Goal: Use online tool/utility: Utilize a website feature to perform a specific function

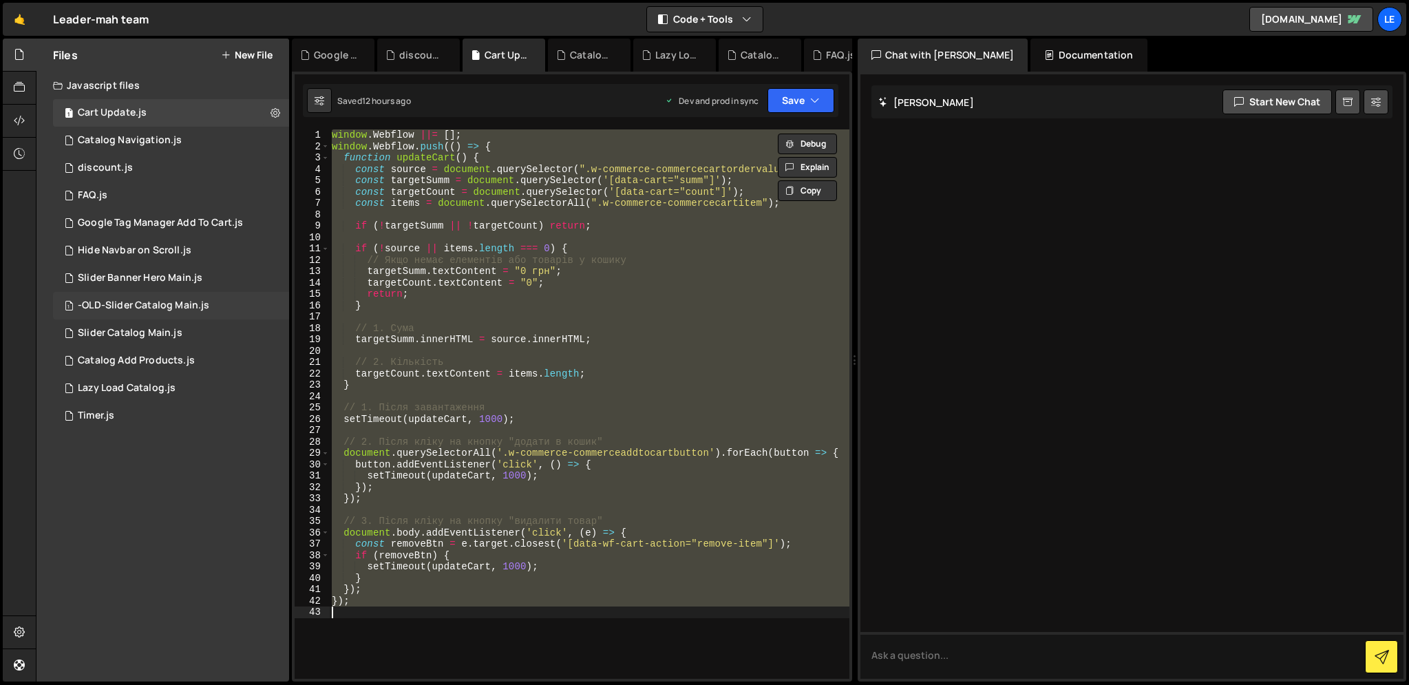
click at [109, 311] on div "-OLD-Slider Catalog Main.js" at bounding box center [144, 306] width 132 height 12
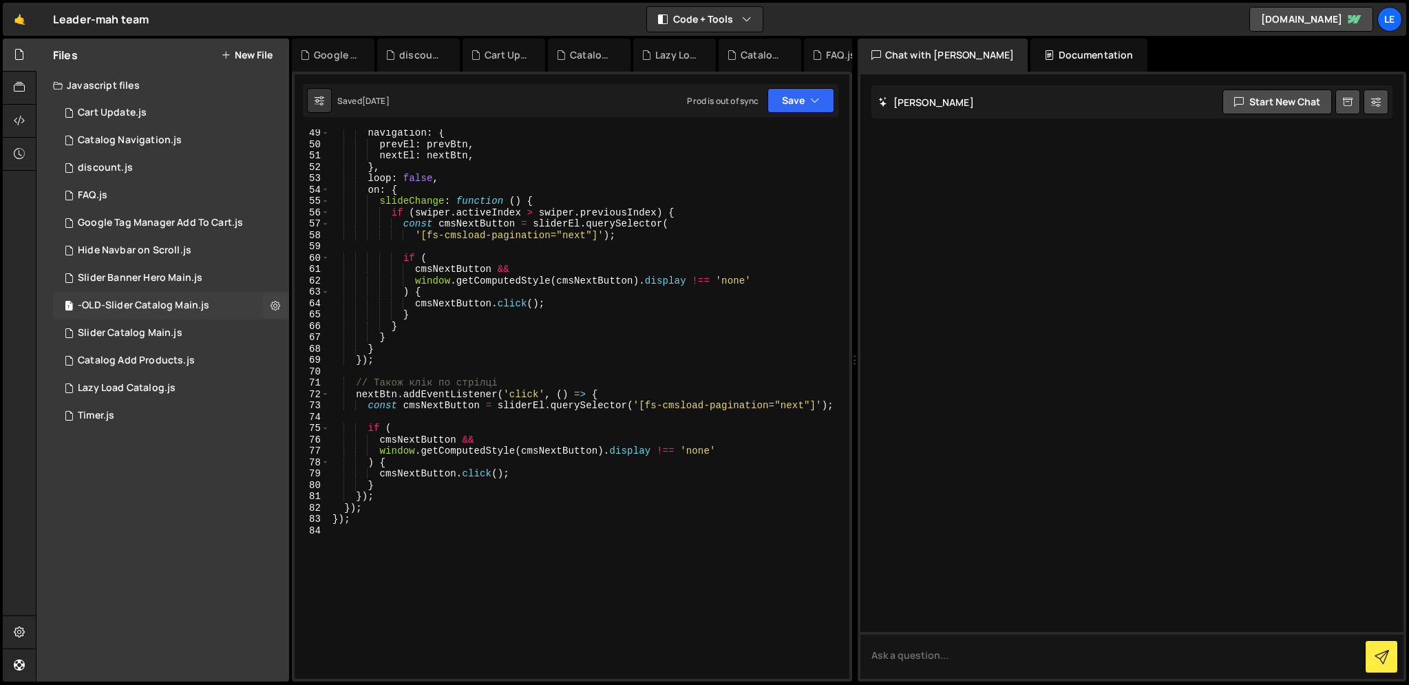
scroll to position [553, 0]
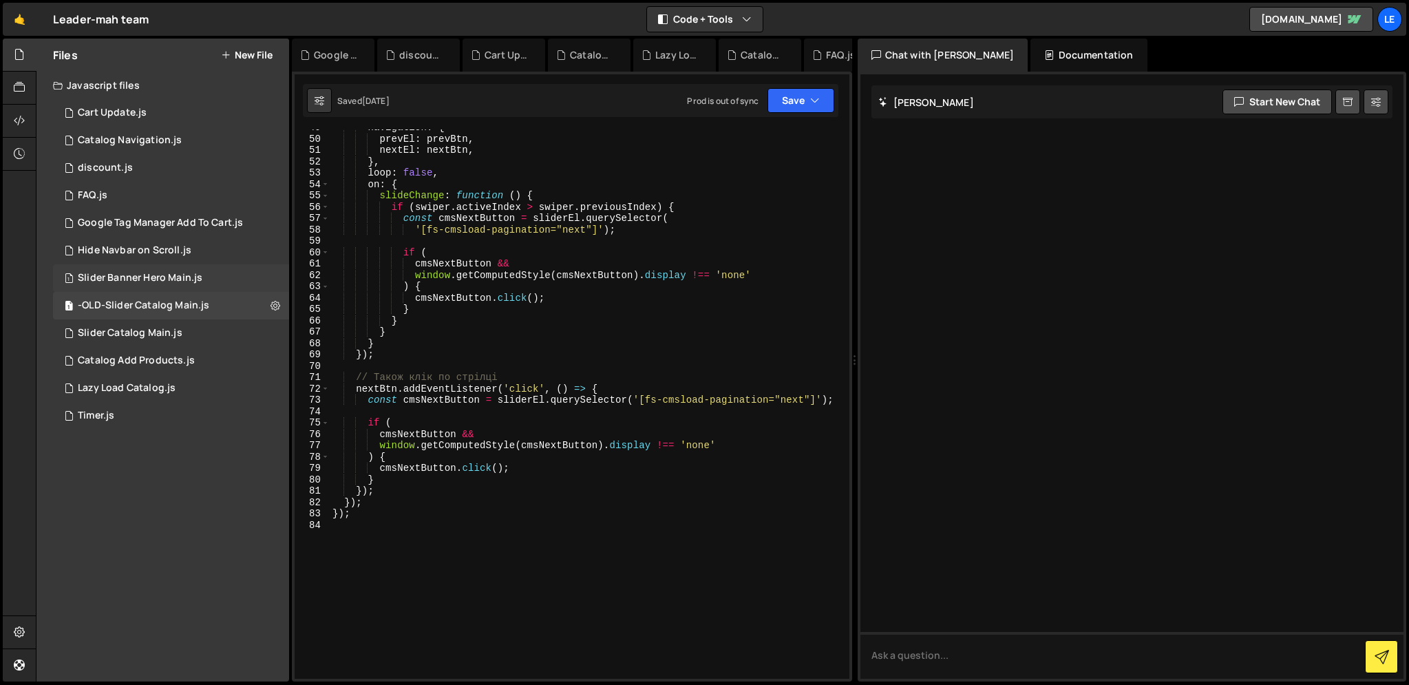
click at [143, 271] on div "1 Slider Banner Hero Main.js 0" at bounding box center [171, 278] width 236 height 28
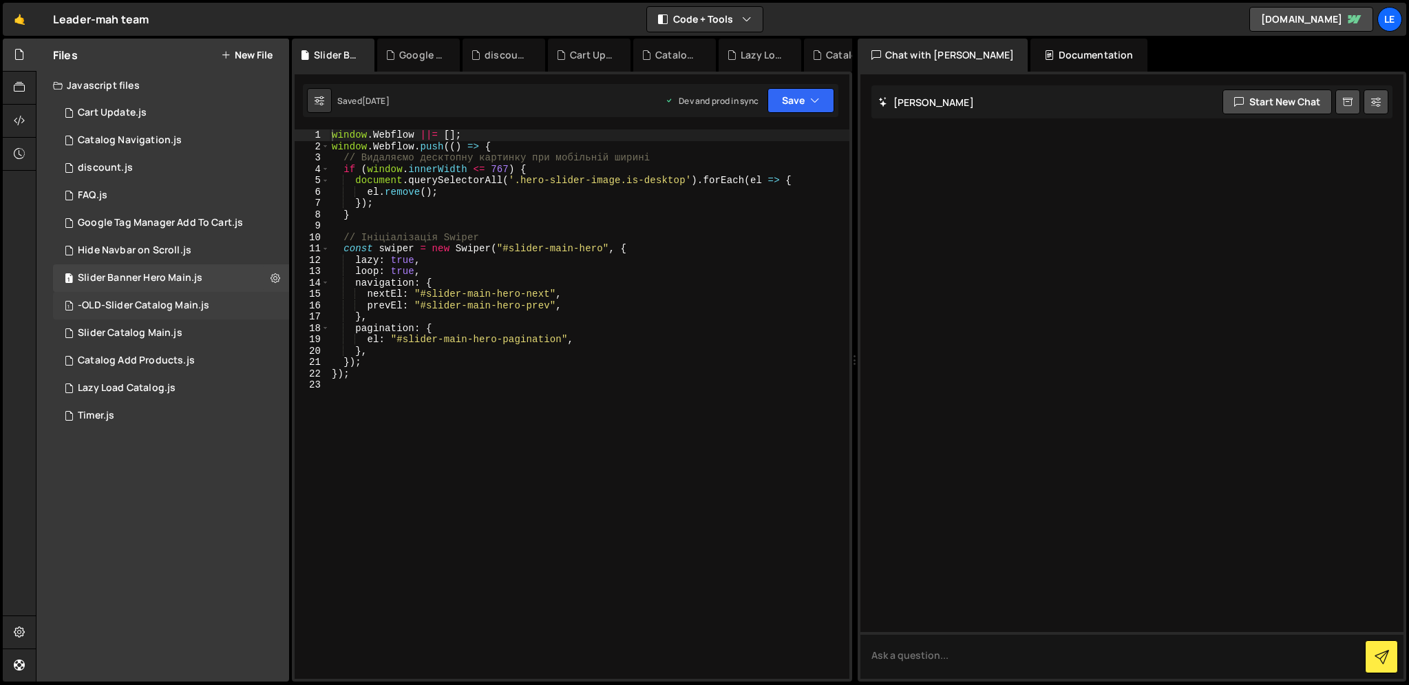
click at [140, 303] on div "-OLD-Slider Catalog Main.js" at bounding box center [144, 306] width 132 height 12
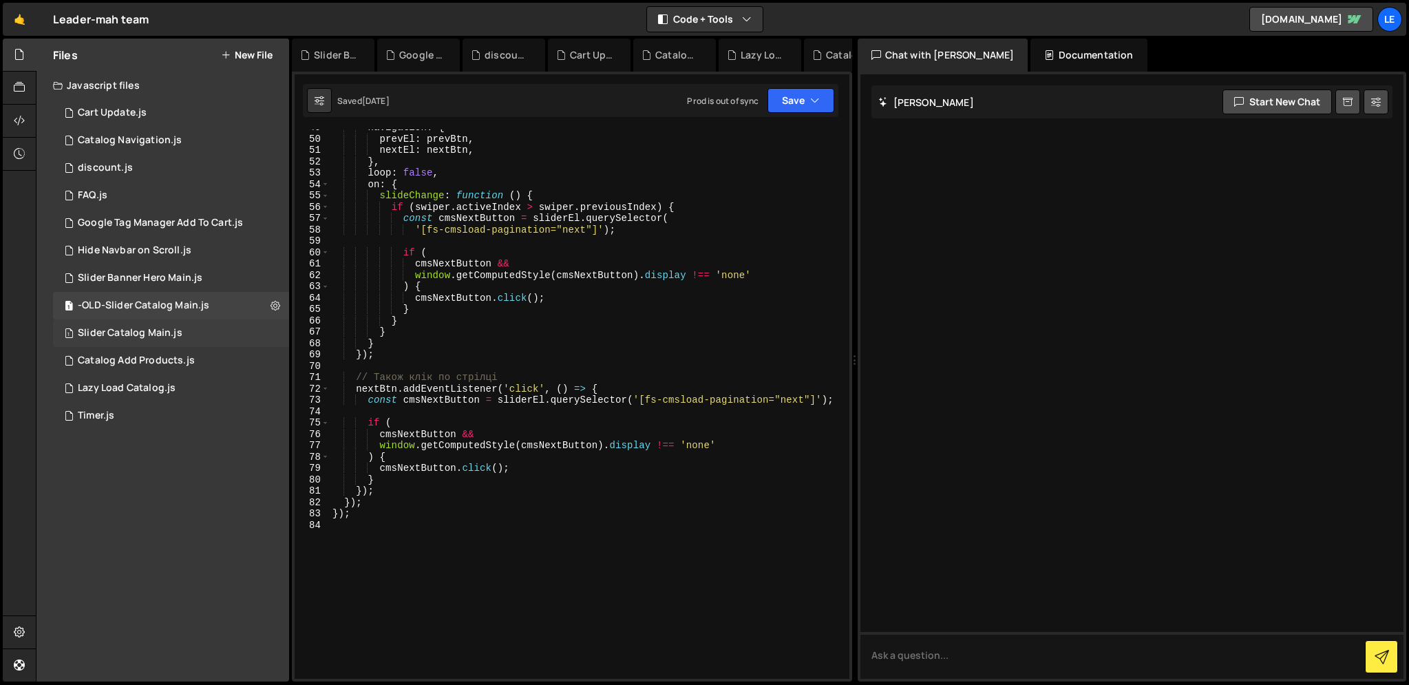
click at [151, 337] on div "Slider Catalog Main.js" at bounding box center [130, 333] width 105 height 12
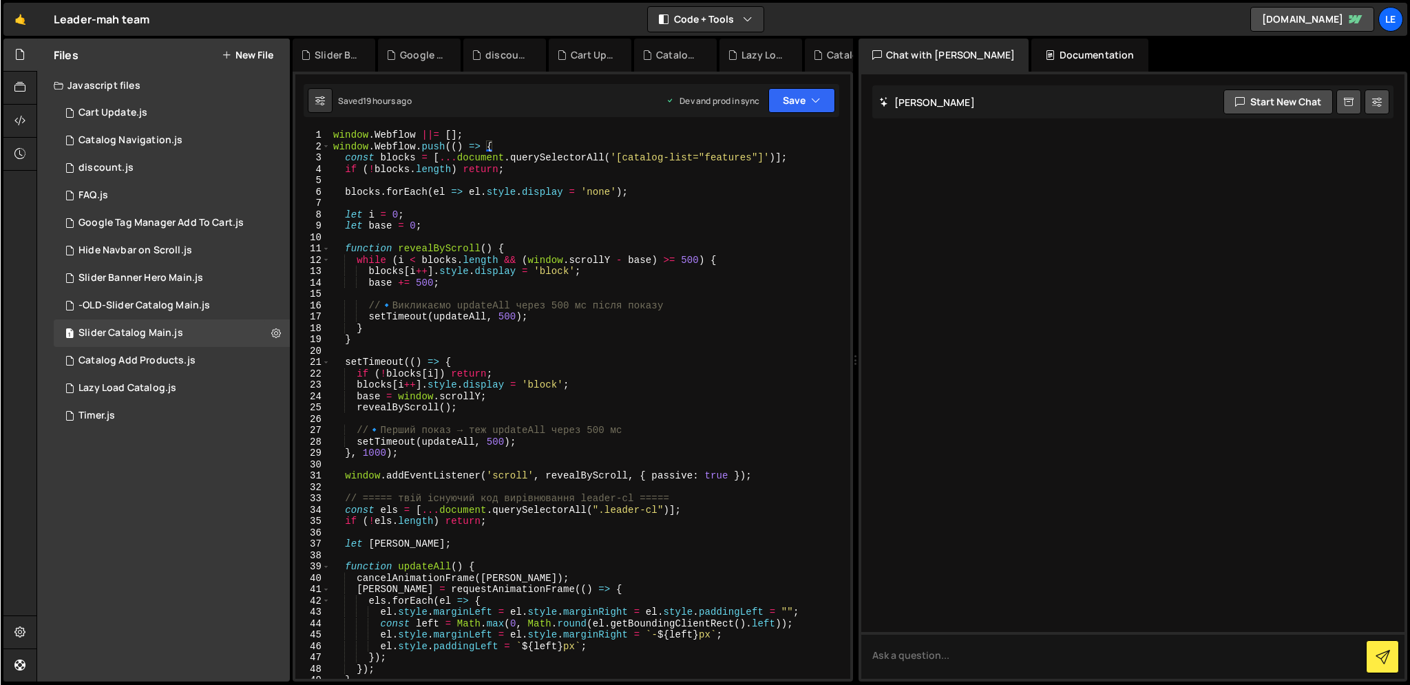
scroll to position [0, 0]
click at [687, 256] on div "window . Webflow ||= [ ] ; window . Webflow . push (( ) => { const blocks = [ .…" at bounding box center [587, 415] width 514 height 572
click at [422, 284] on div "window . Webflow ||= [ ] ; window . Webflow . push (( ) => { const blocks = [ .…" at bounding box center [587, 415] width 514 height 572
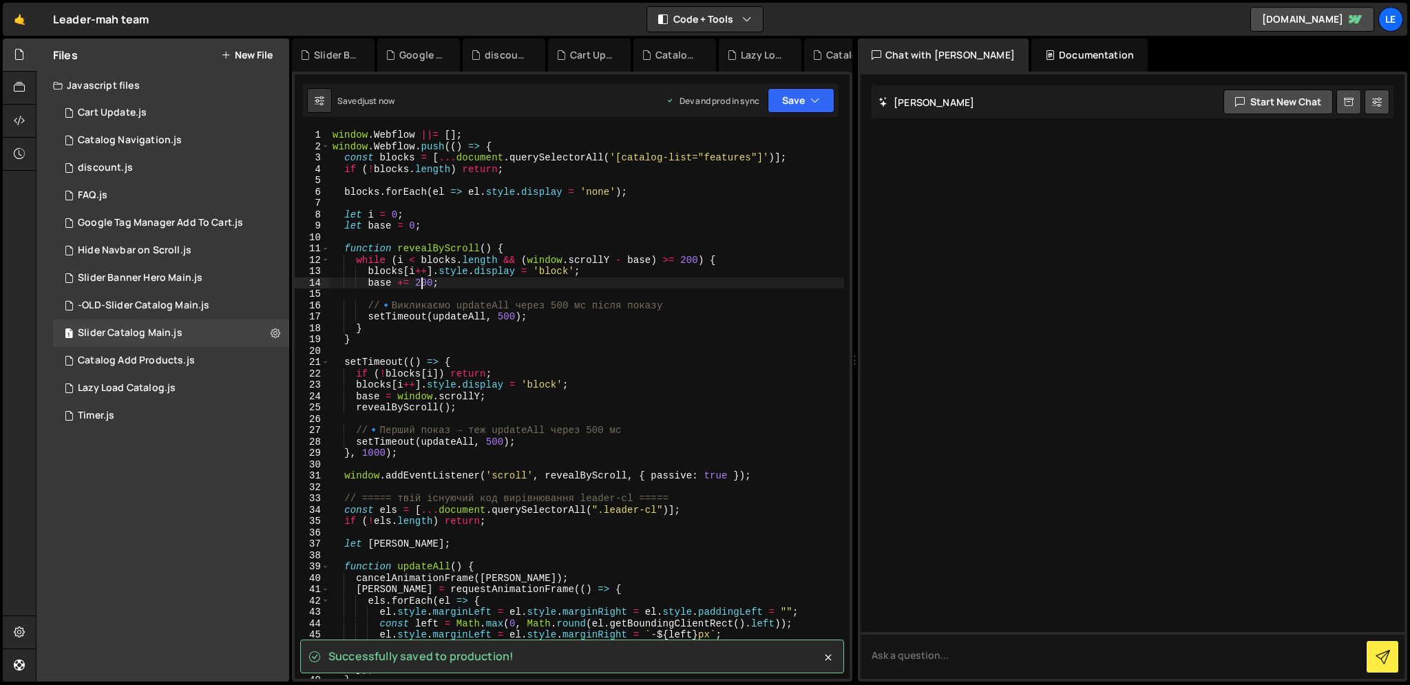
type textarea "base += 200;"
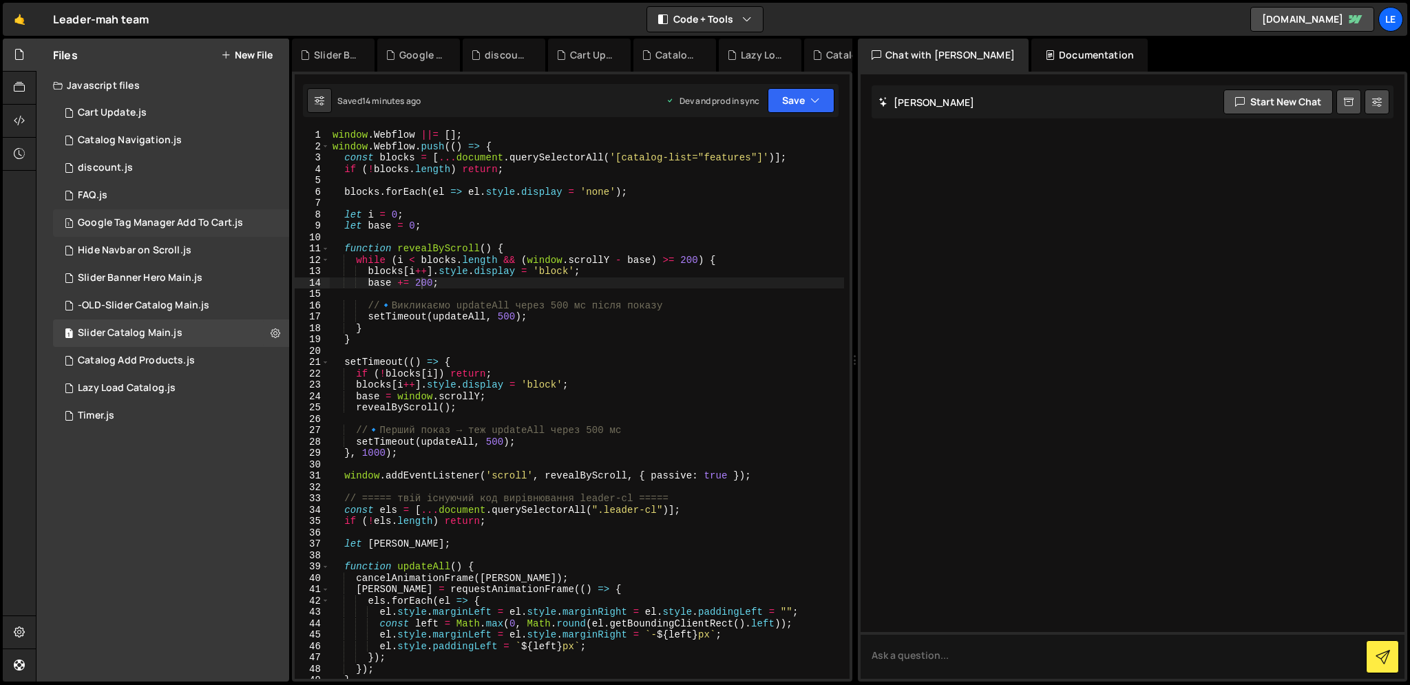
click at [147, 229] on div "Google Tag Manager Add To Cart.js" at bounding box center [160, 223] width 165 height 12
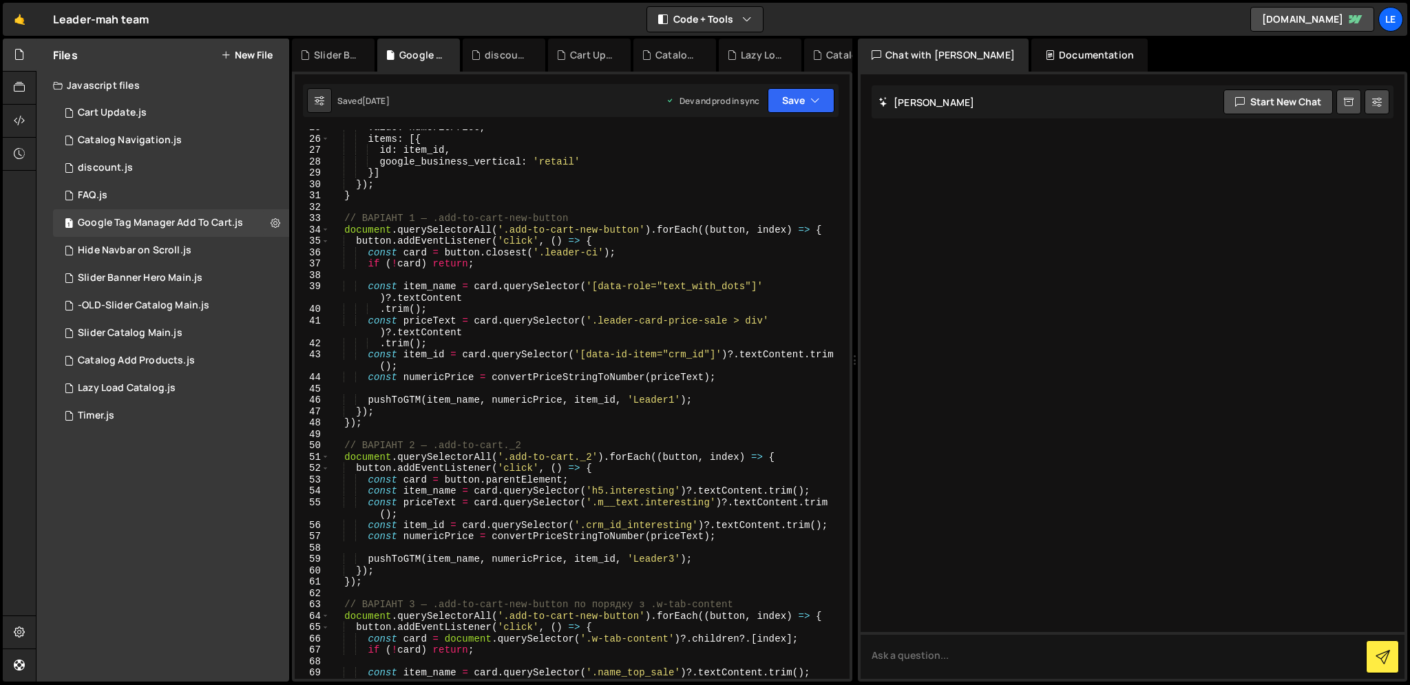
scroll to position [280, 0]
drag, startPoint x: 406, startPoint y: 216, endPoint x: 575, endPoint y: 216, distance: 169.4
click at [575, 216] on div "value : numericPrice , items : [{ id : item_id , google_business_vertical : 're…" at bounding box center [587, 408] width 514 height 572
drag, startPoint x: 396, startPoint y: 448, endPoint x: 535, endPoint y: 446, distance: 139.1
click at [535, 446] on div "value : numericPrice , items : [{ id : item_id , google_business_vertical : 're…" at bounding box center [587, 408] width 514 height 572
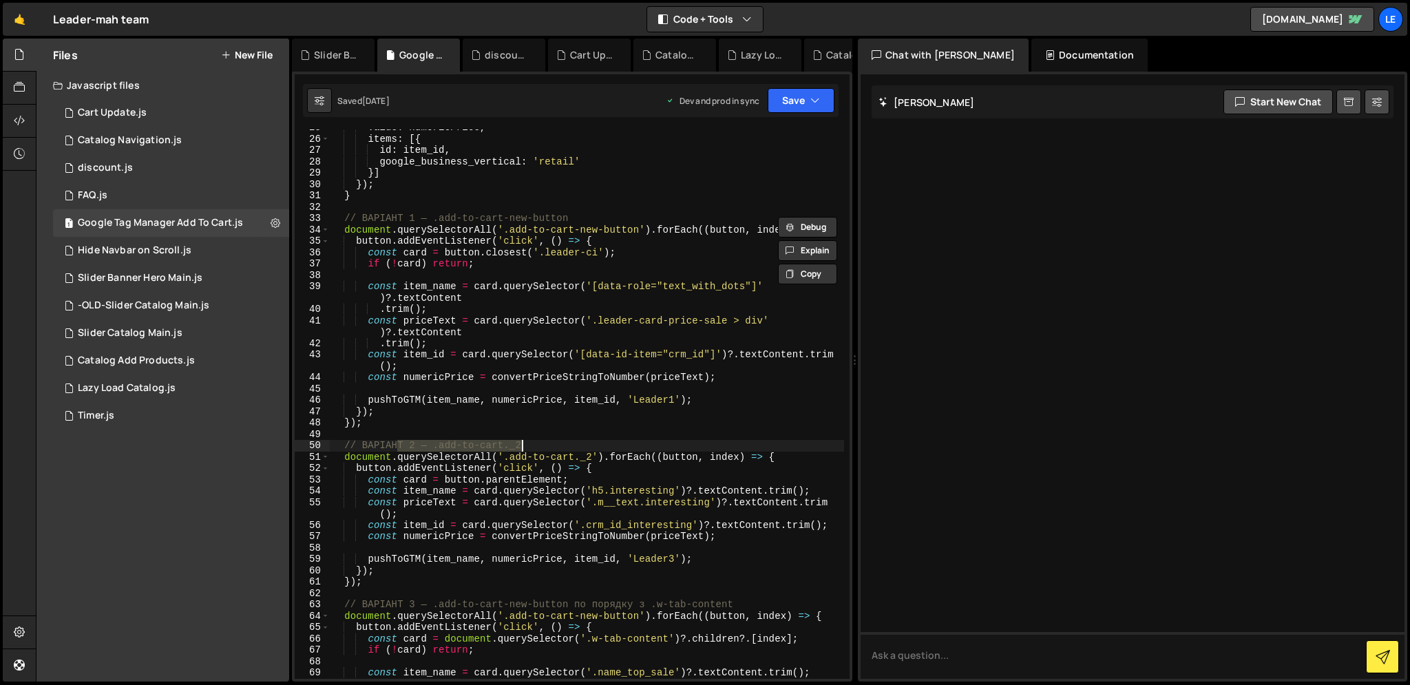
type textarea "// ВАРІАНТ 2 — .add-to-cart._2"
click at [169, 315] on div "1 -OLD-Slider Catalog Main.js 0" at bounding box center [171, 306] width 236 height 28
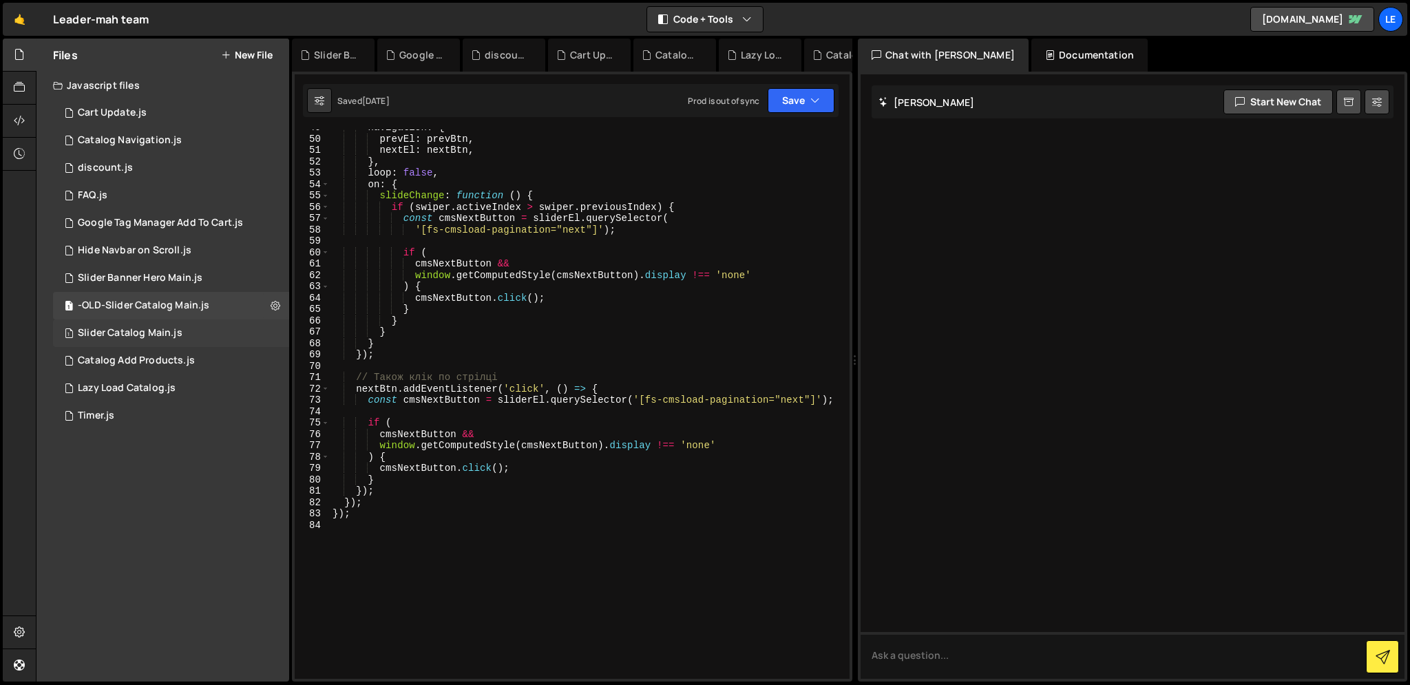
click at [168, 334] on div "Slider Catalog Main.js" at bounding box center [130, 333] width 105 height 12
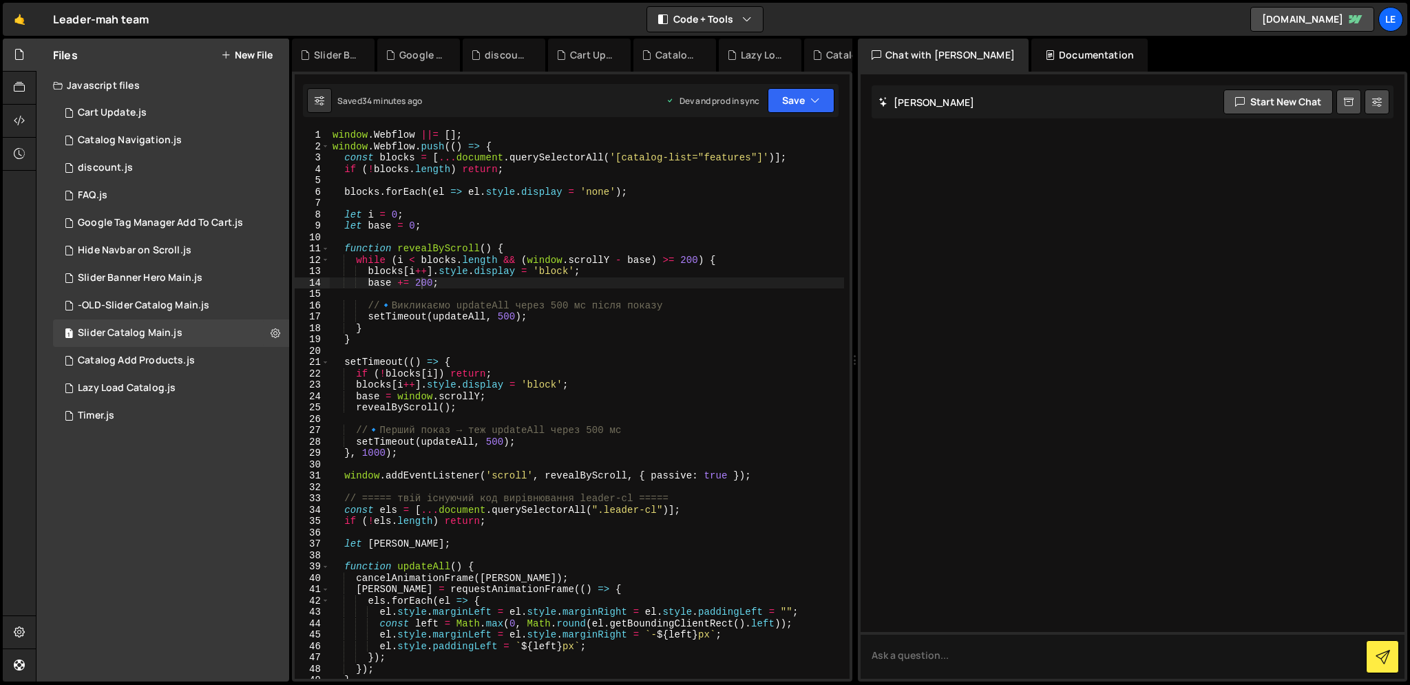
type textarea "setTimeout(updateAll, 500);"
click at [505, 318] on div "window . Webflow ||= [ ] ; window . Webflow . push (( ) => { const blocks = [ .…" at bounding box center [587, 415] width 514 height 572
